Goal: Check status: Check status

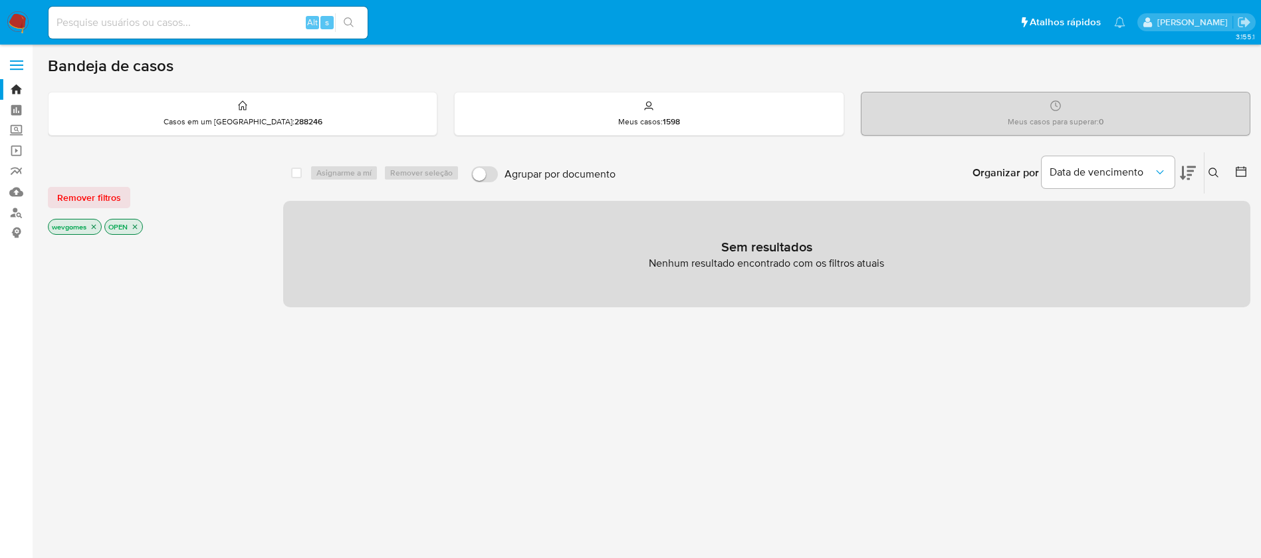
click at [24, 15] on img at bounding box center [18, 22] width 23 height 23
click at [137, 21] on input at bounding box center [208, 22] width 319 height 17
paste input "2037095765"
type input "2037095765"
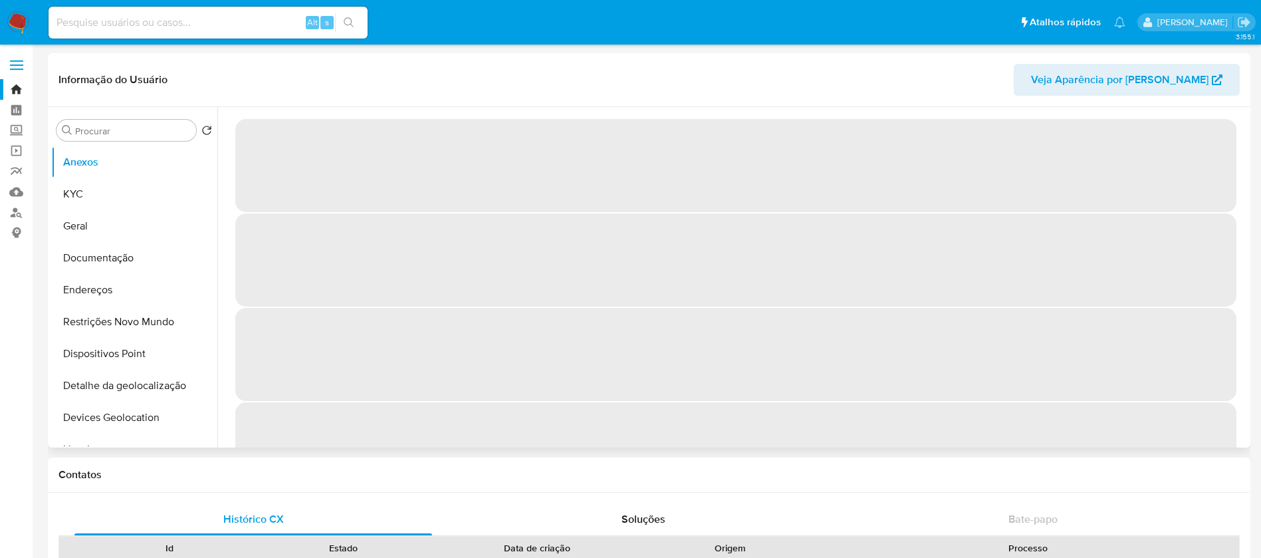
select select "10"
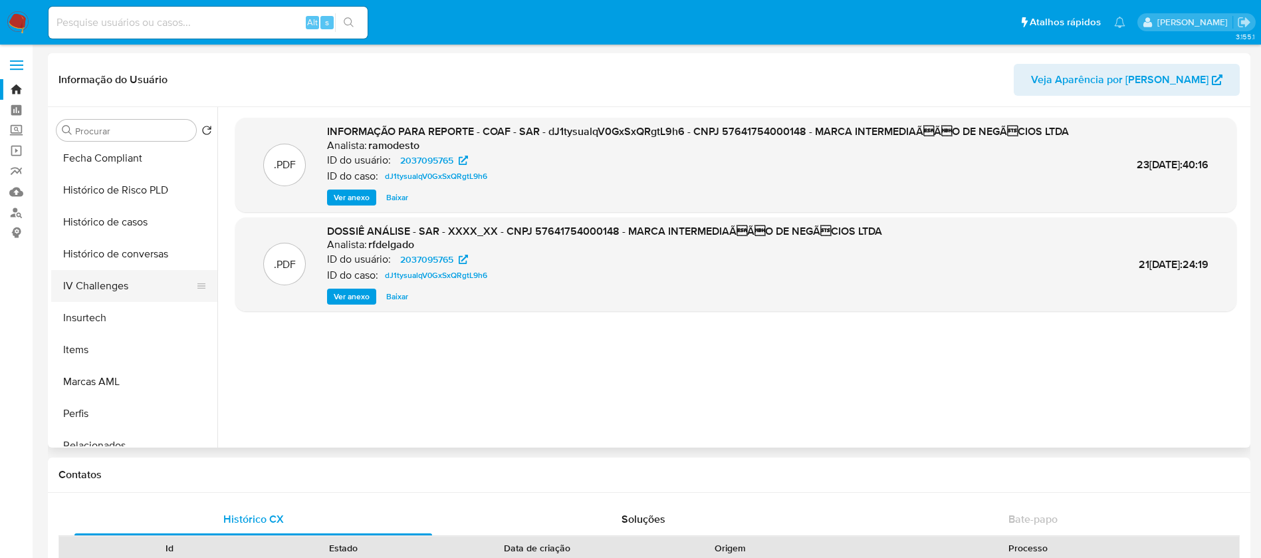
scroll to position [594, 0]
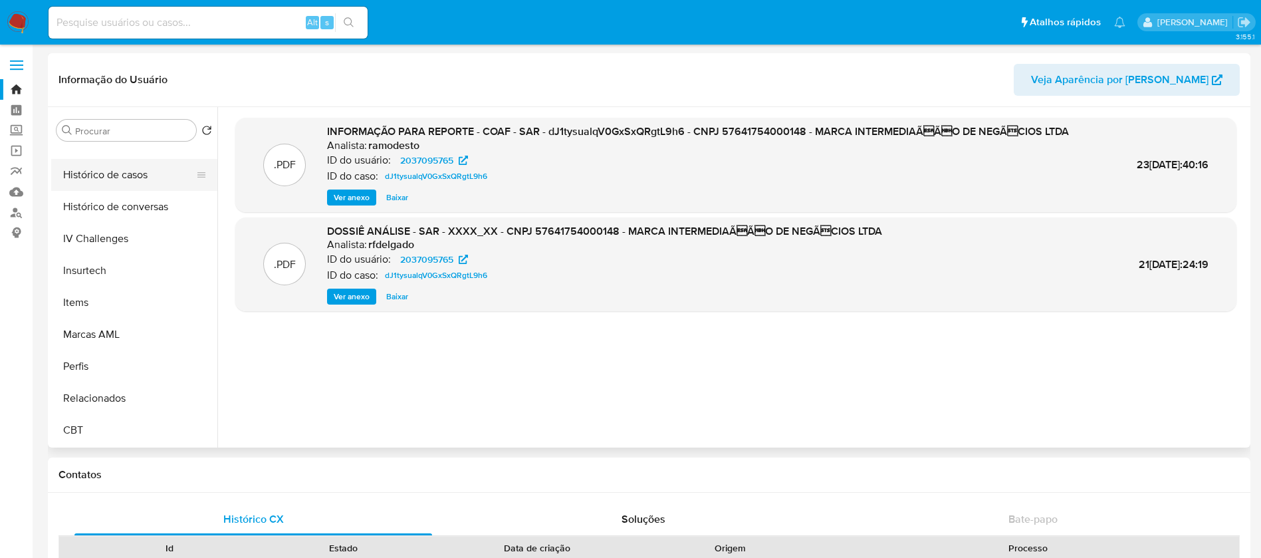
click at [94, 171] on button "Histórico de casos" at bounding box center [129, 175] width 156 height 32
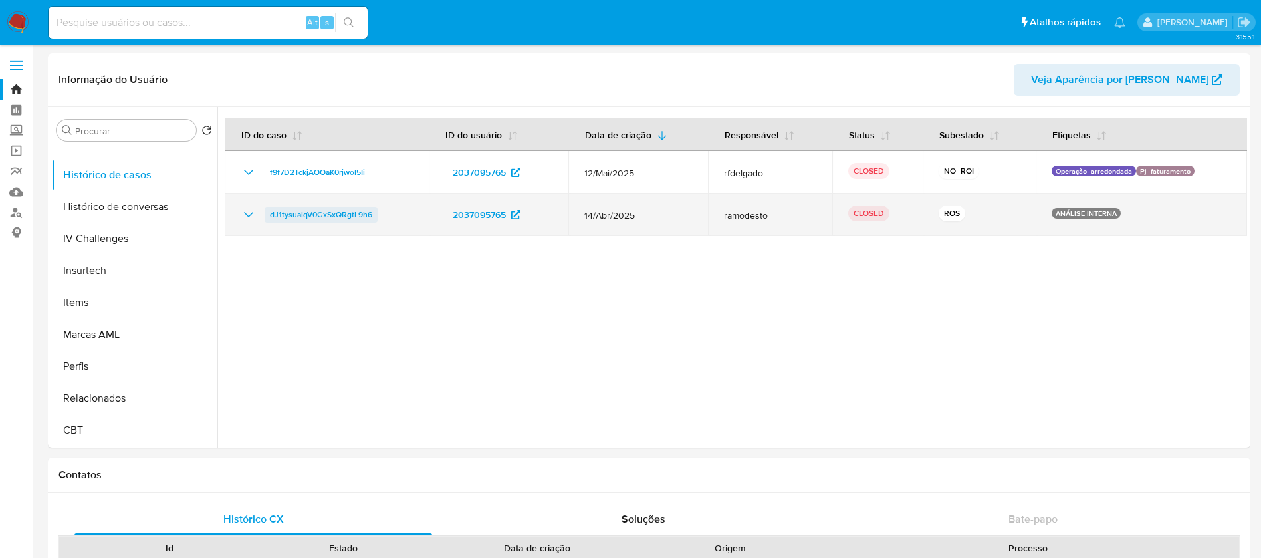
click at [322, 217] on span "dJ1tysualqV0GxSxQRgtL9h6" at bounding box center [321, 215] width 102 height 16
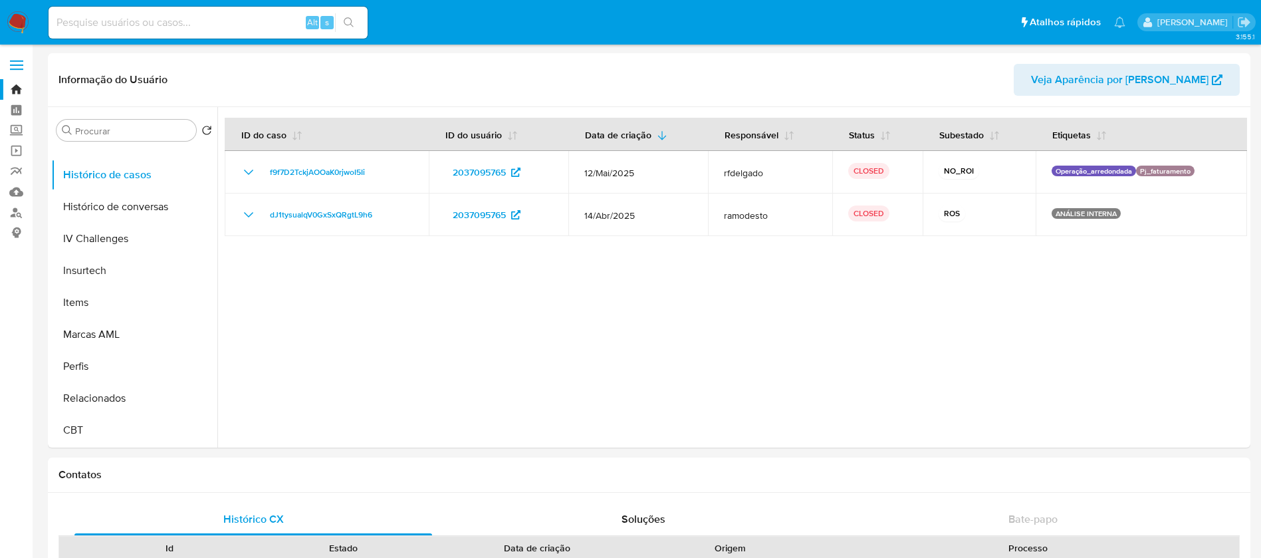
click at [20, 24] on img at bounding box center [18, 22] width 23 height 23
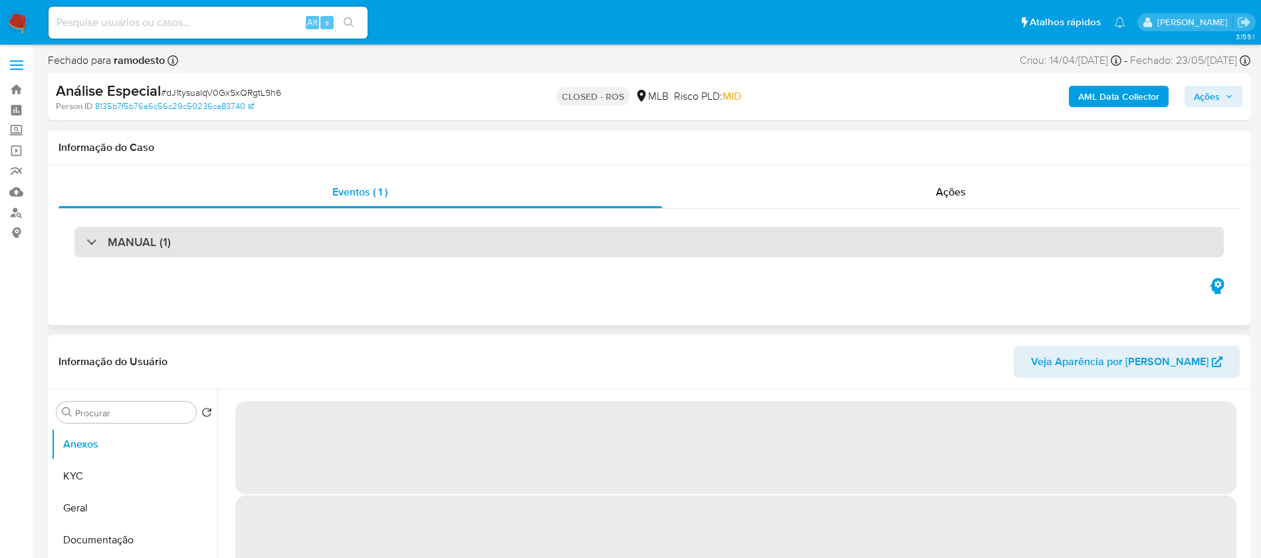
click at [376, 241] on div "MANUAL (1)" at bounding box center [649, 242] width 1150 height 31
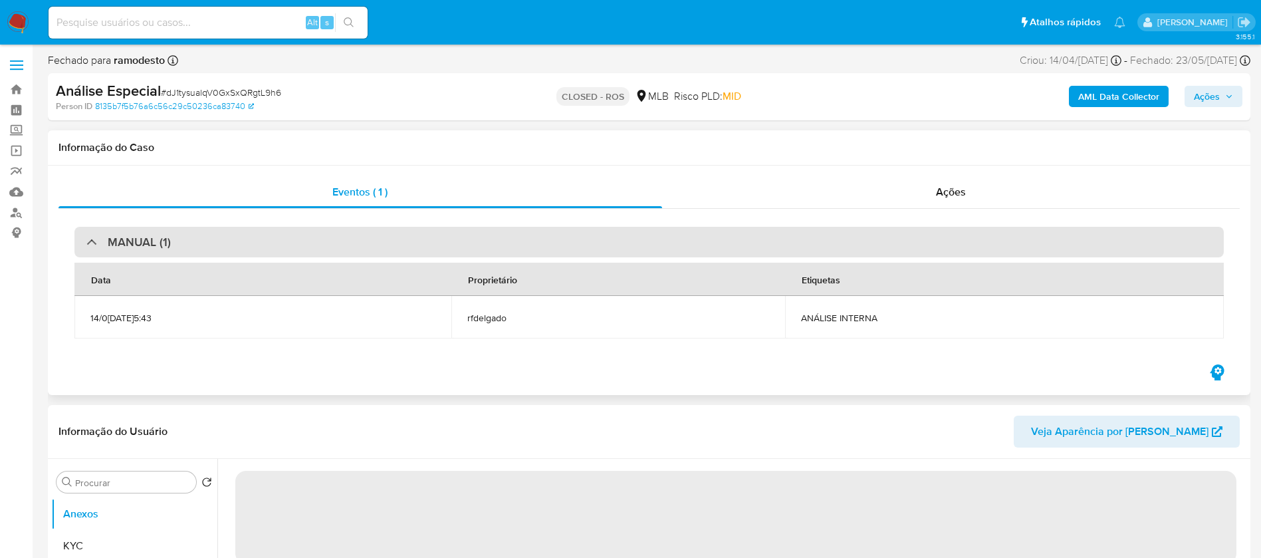
select select "10"
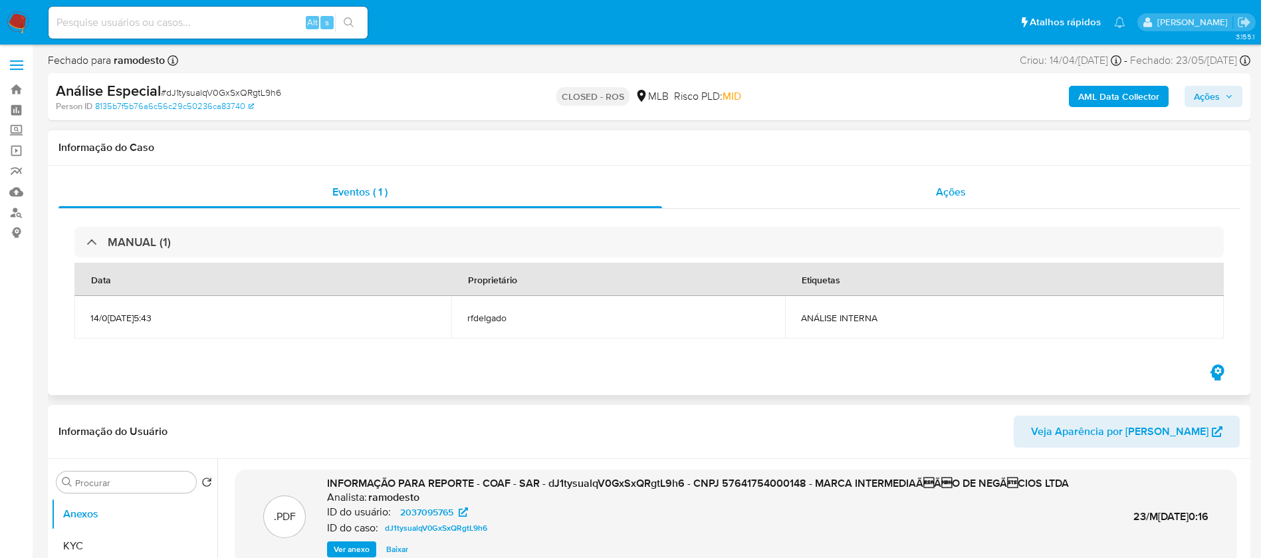
click at [722, 195] on div "Ações" at bounding box center [951, 192] width 578 height 32
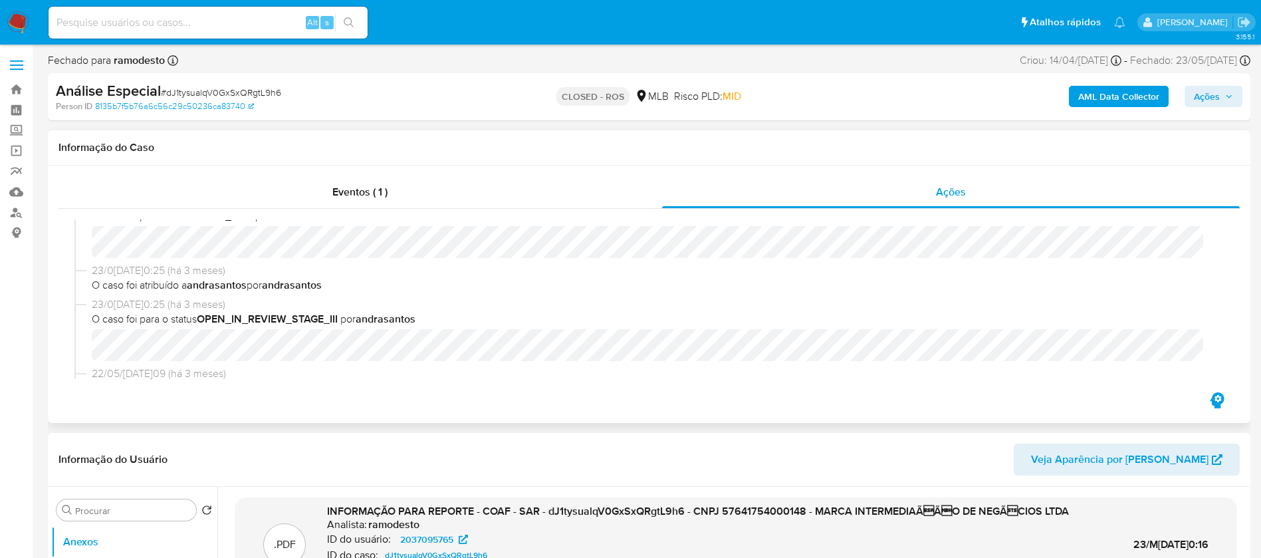
scroll to position [133, 0]
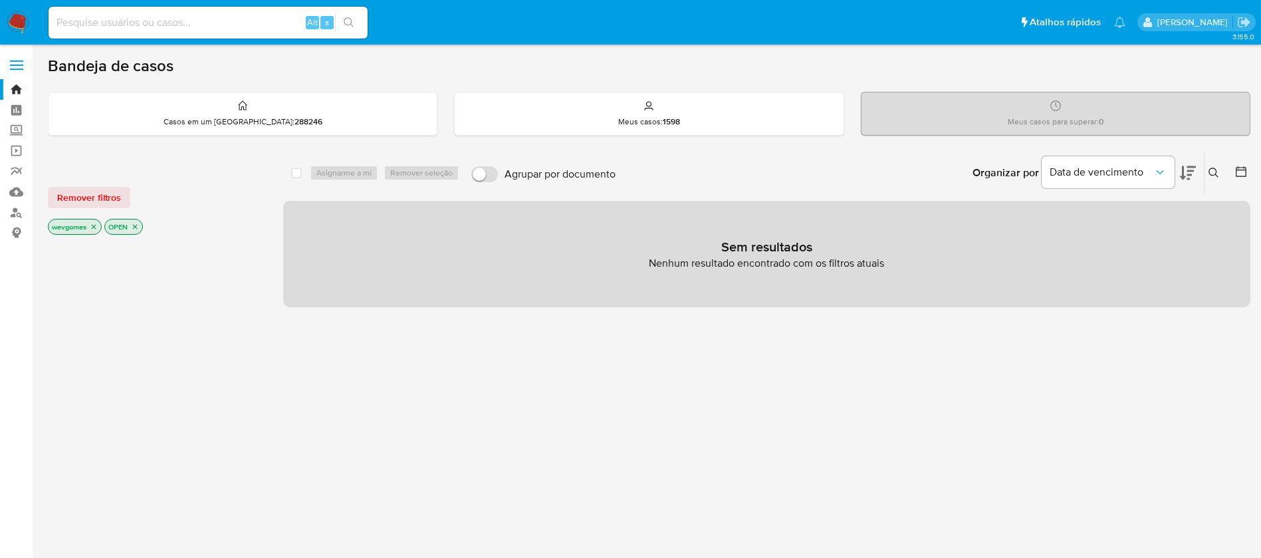
click at [93, 228] on icon "close-filter" at bounding box center [94, 227] width 5 height 5
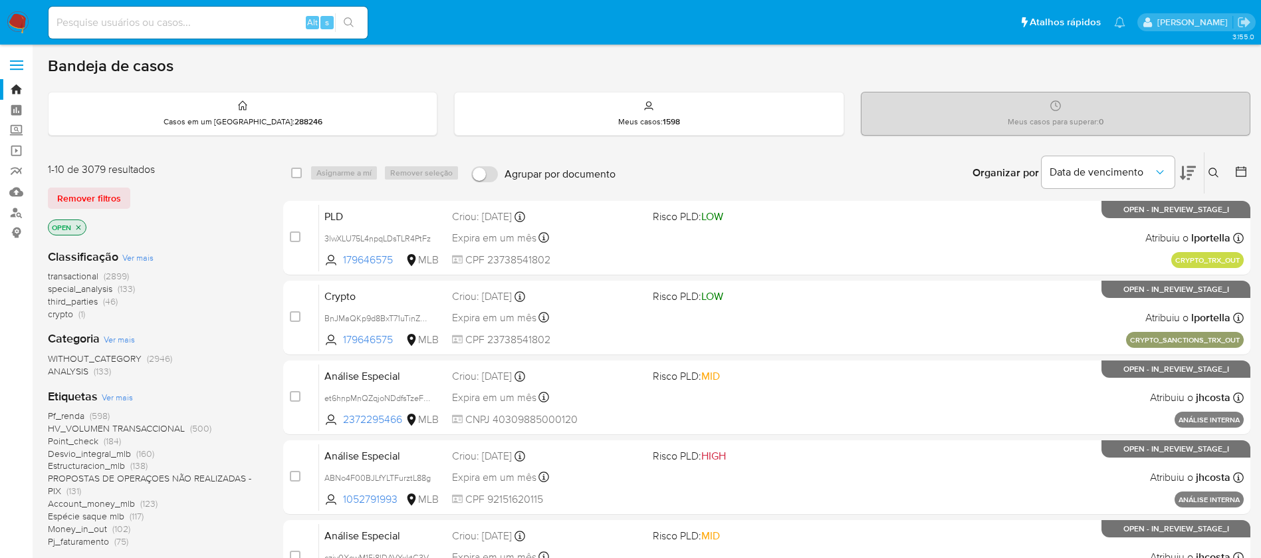
click at [70, 414] on span "Pf_renda" at bounding box center [66, 415] width 37 height 13
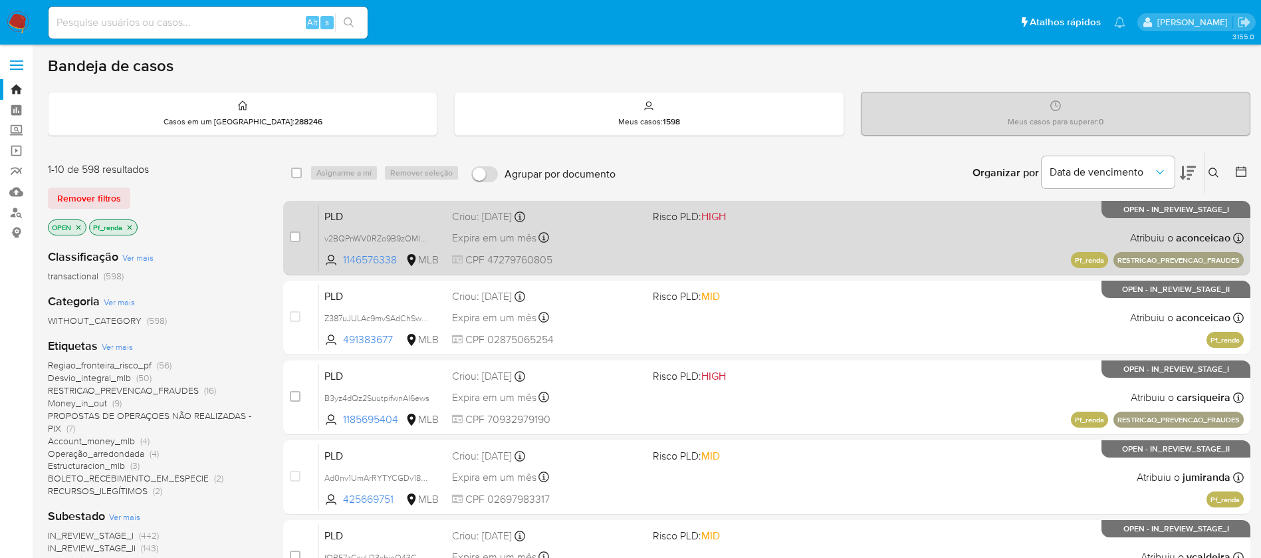
click at [745, 261] on div "PLD v2BQPnWV0RZo9B9zOMInSvxF 1146576338 MLB Risco PLD: HIGH Criou: [DATE] Criou…" at bounding box center [781, 237] width 925 height 67
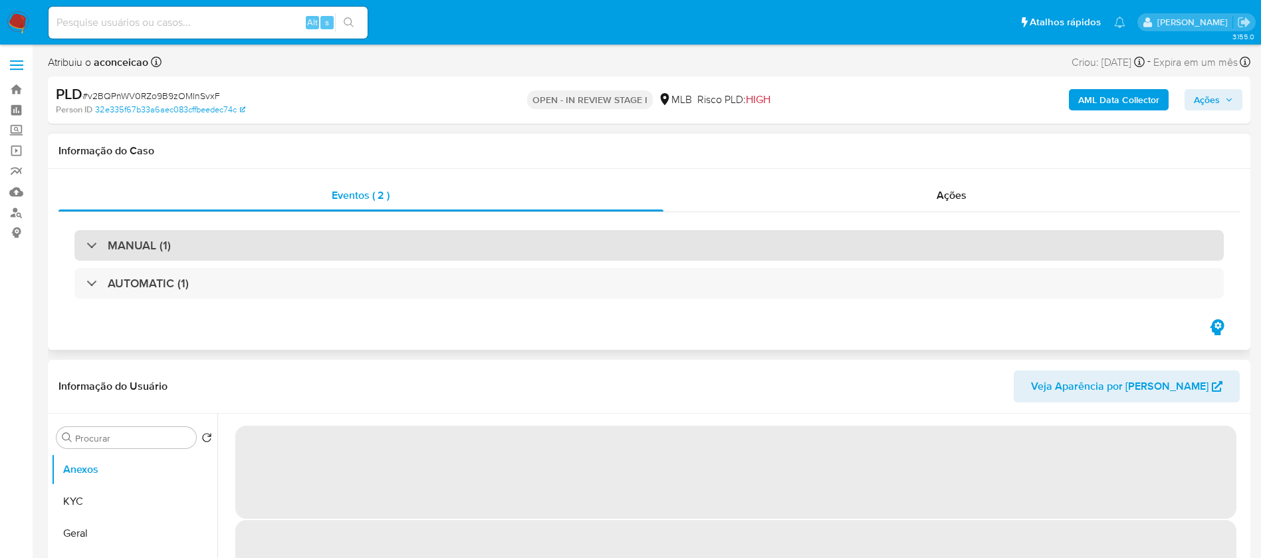
select select "10"
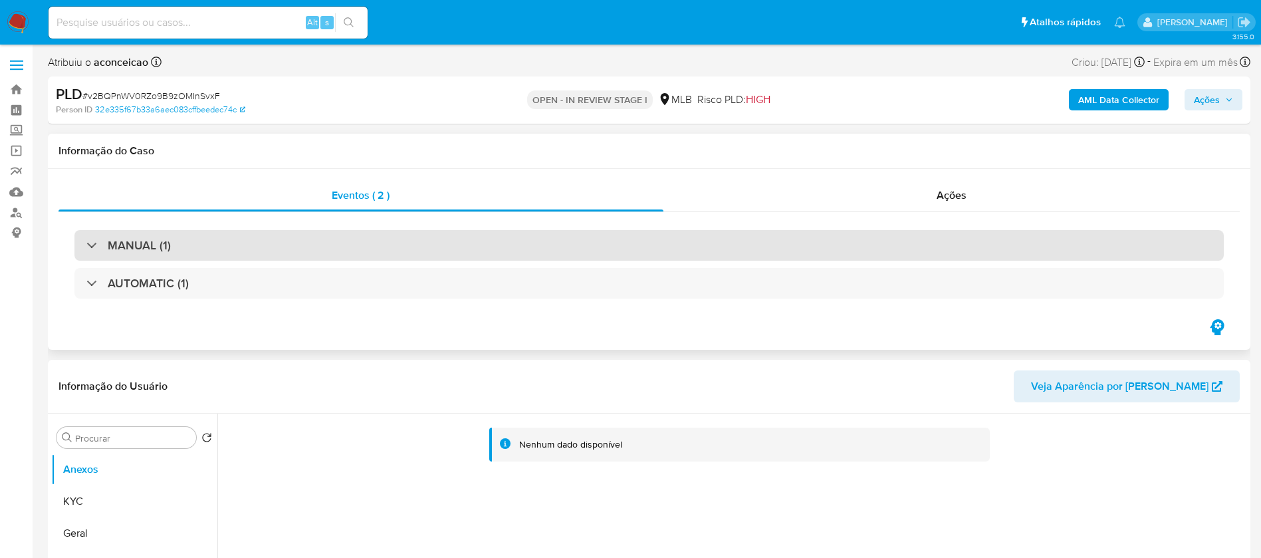
click at [246, 251] on div "MANUAL (1)" at bounding box center [649, 245] width 1150 height 31
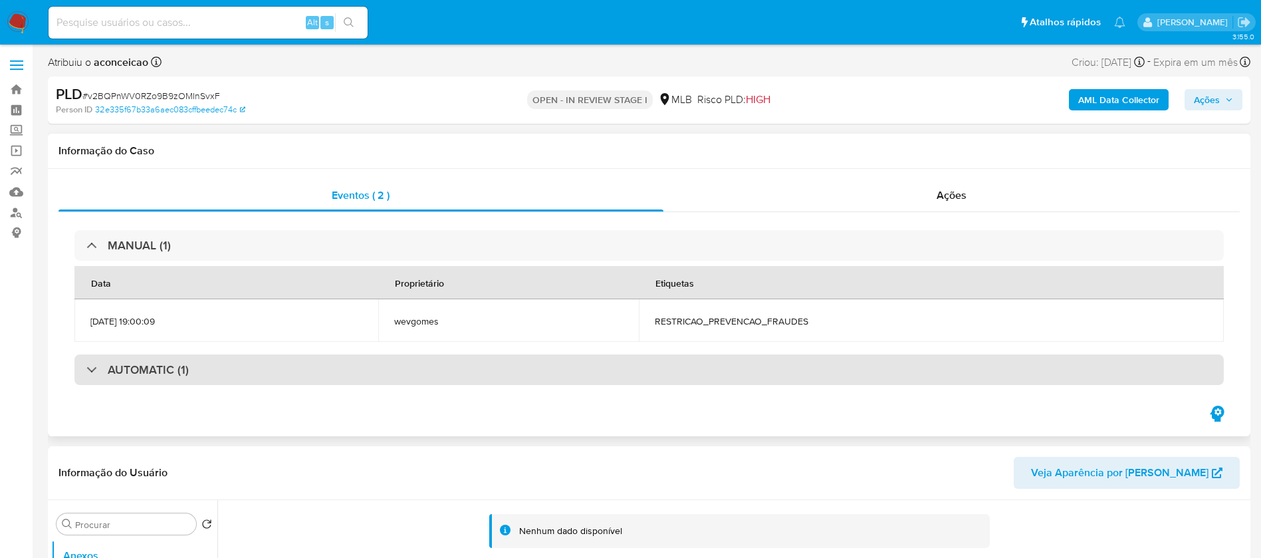
click at [281, 382] on div "AUTOMATIC (1)" at bounding box center [649, 369] width 1150 height 31
